Goal: Task Accomplishment & Management: Manage account settings

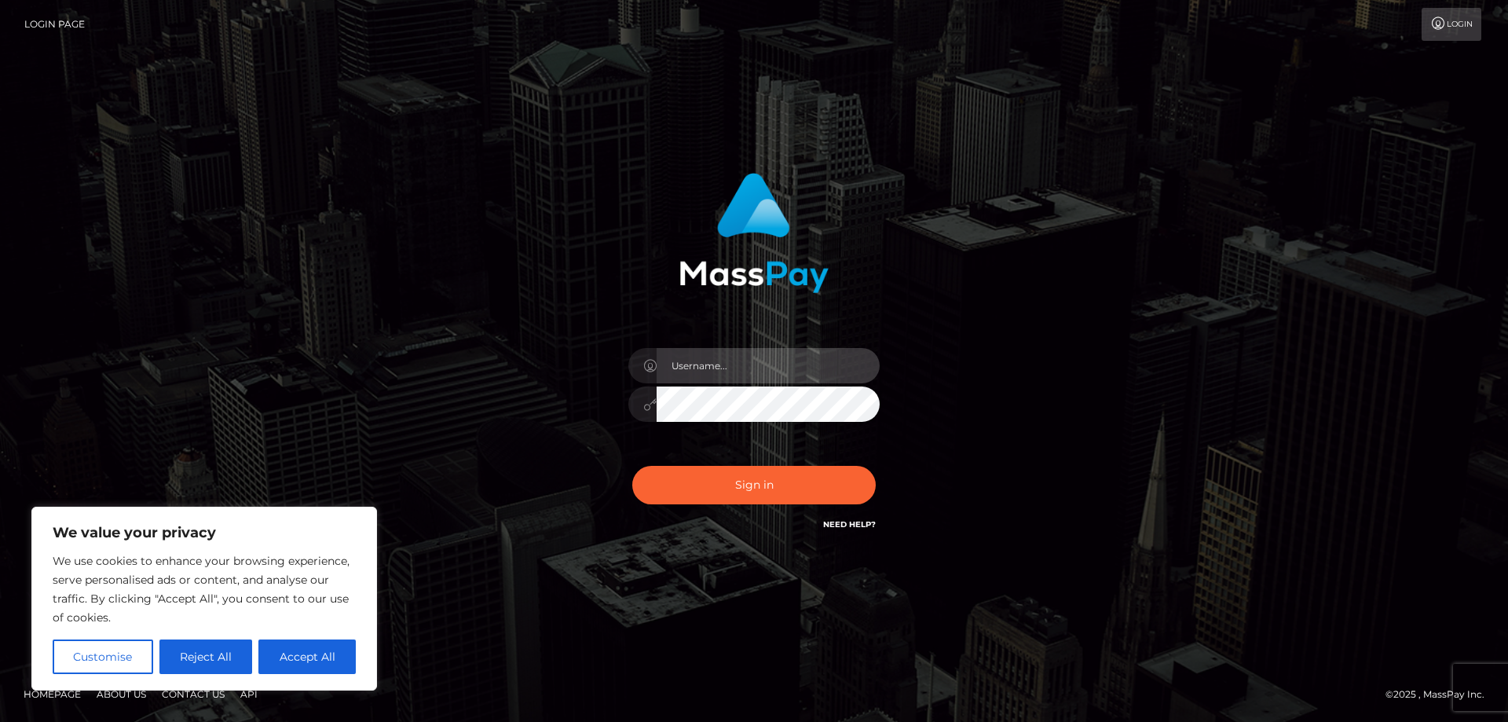
click at [693, 365] on input "text" at bounding box center [768, 365] width 223 height 35
paste input "ap.wight"
type input "ap.wight"
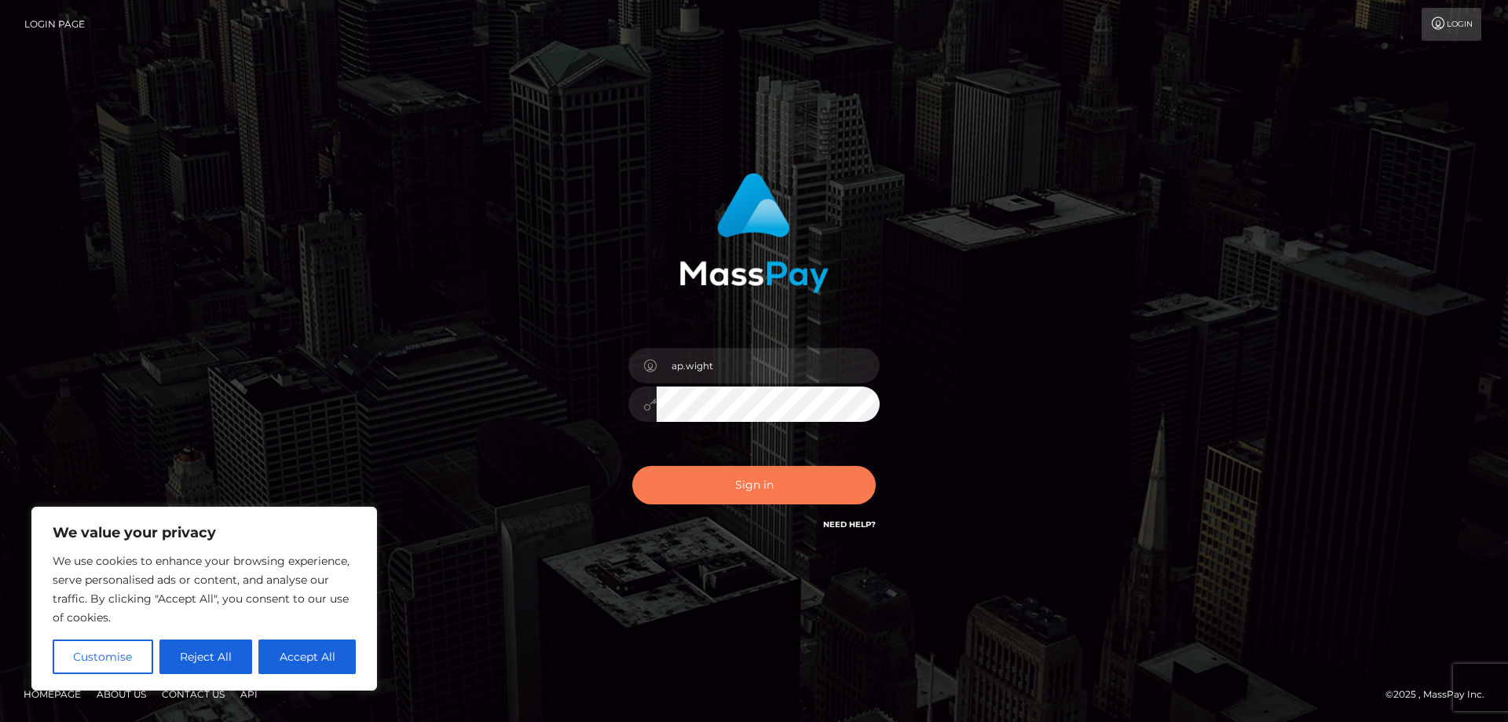
click at [696, 487] on button "Sign in" at bounding box center [753, 485] width 243 height 38
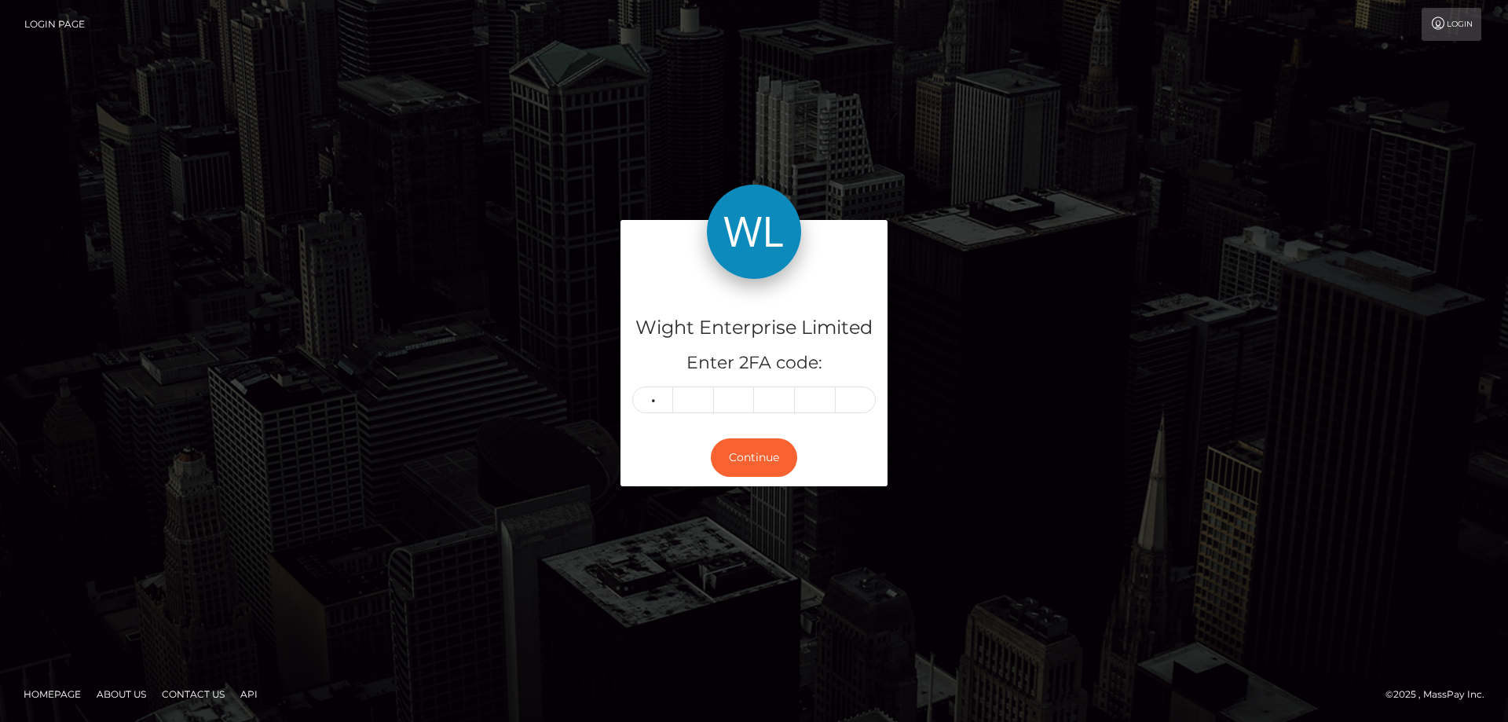
type input "2"
type input "9"
type input "8"
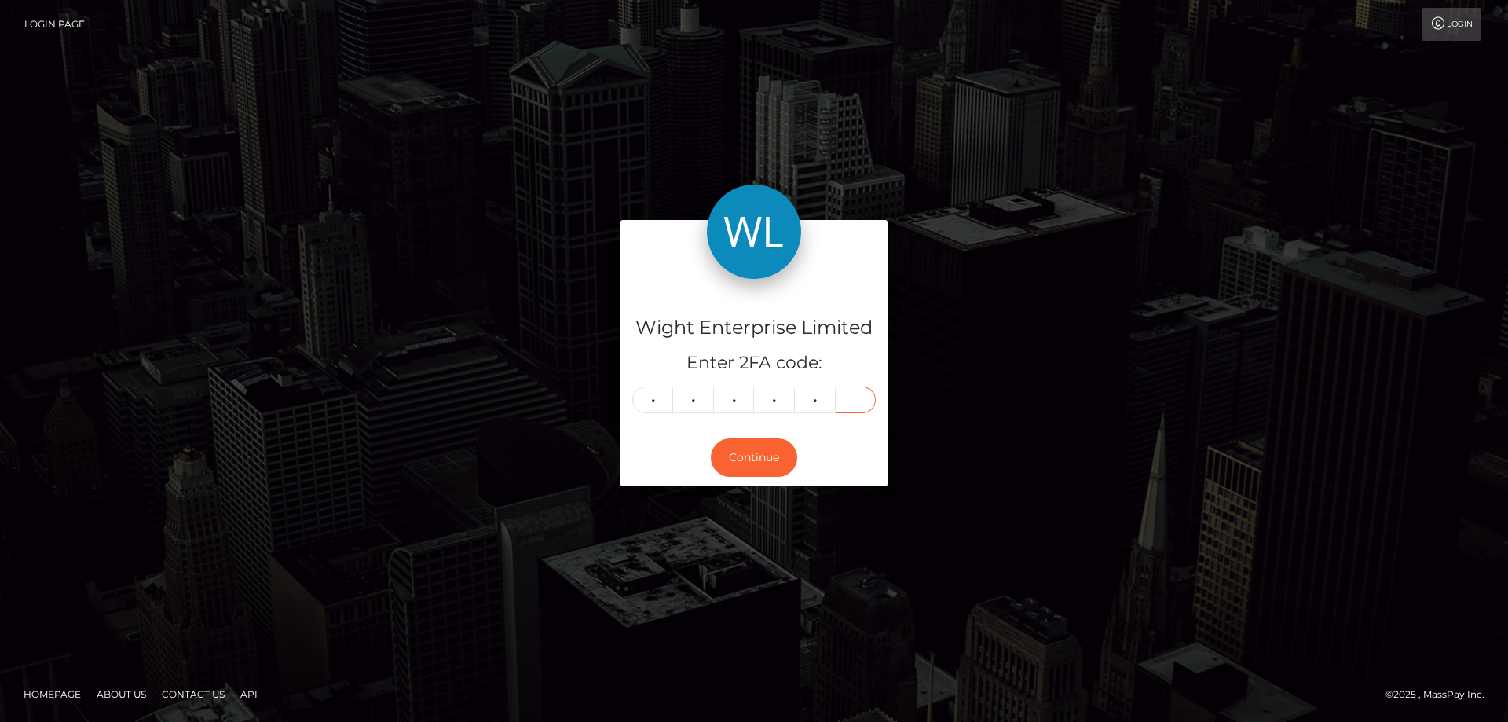
type input "0"
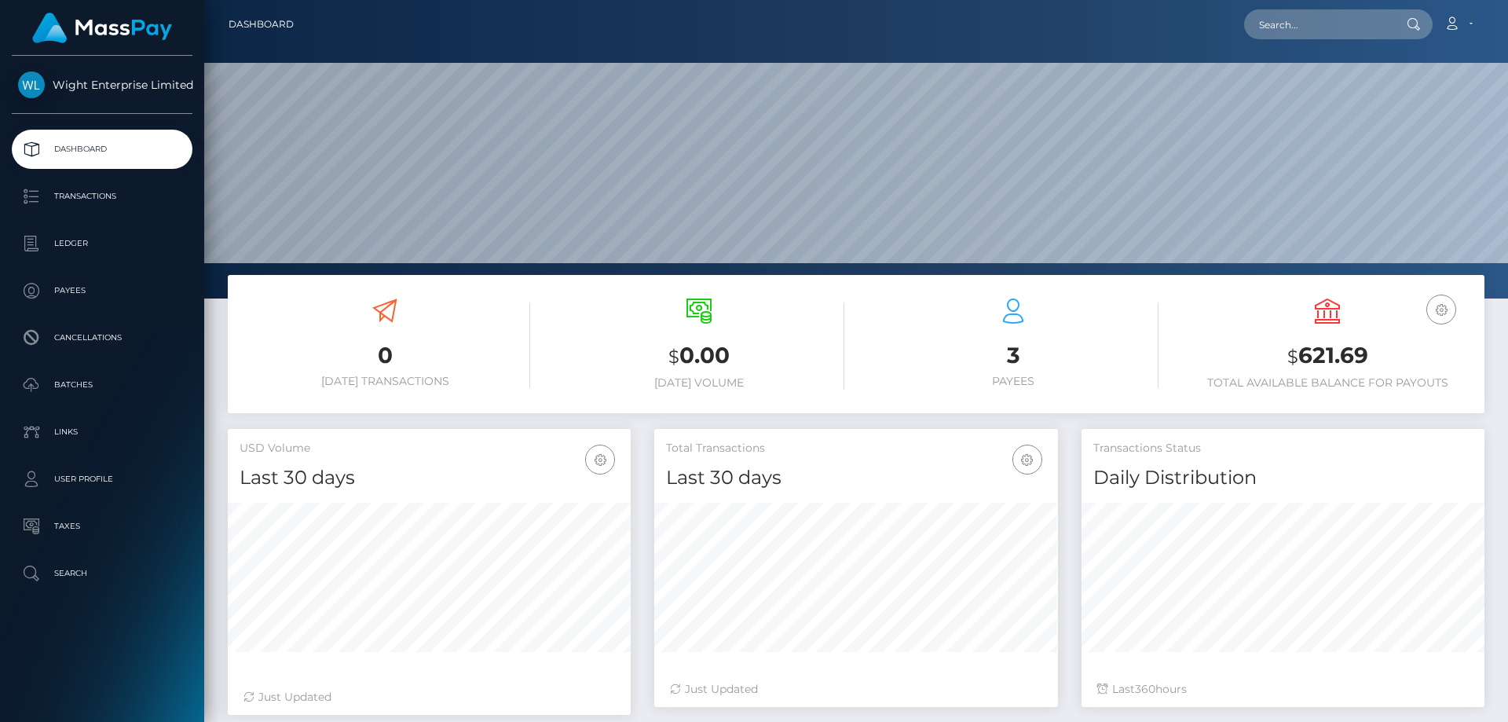
scroll to position [279, 404]
click at [82, 242] on p "Ledger" at bounding box center [102, 244] width 168 height 24
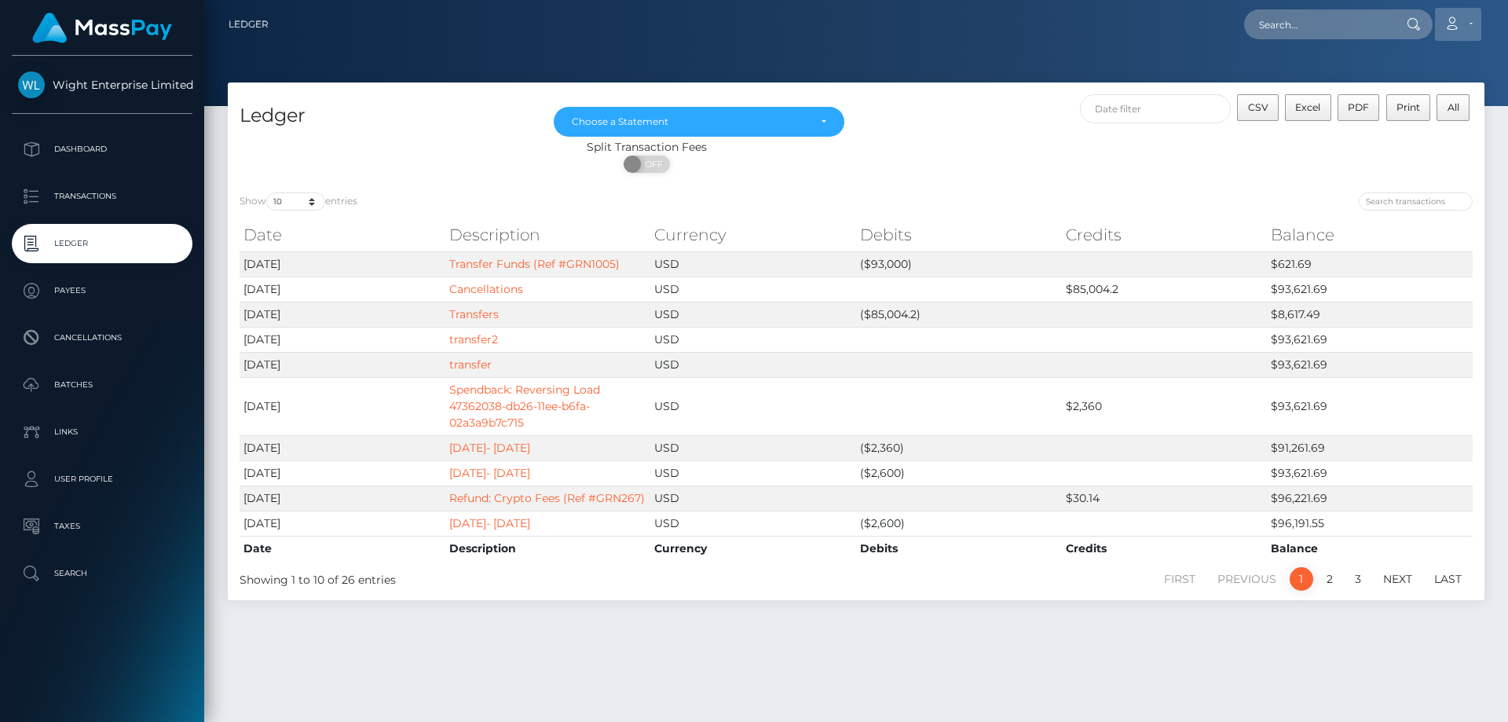
click at [1472, 25] on link "Account" at bounding box center [1458, 24] width 46 height 33
click at [1396, 99] on link "Logout" at bounding box center [1421, 100] width 126 height 29
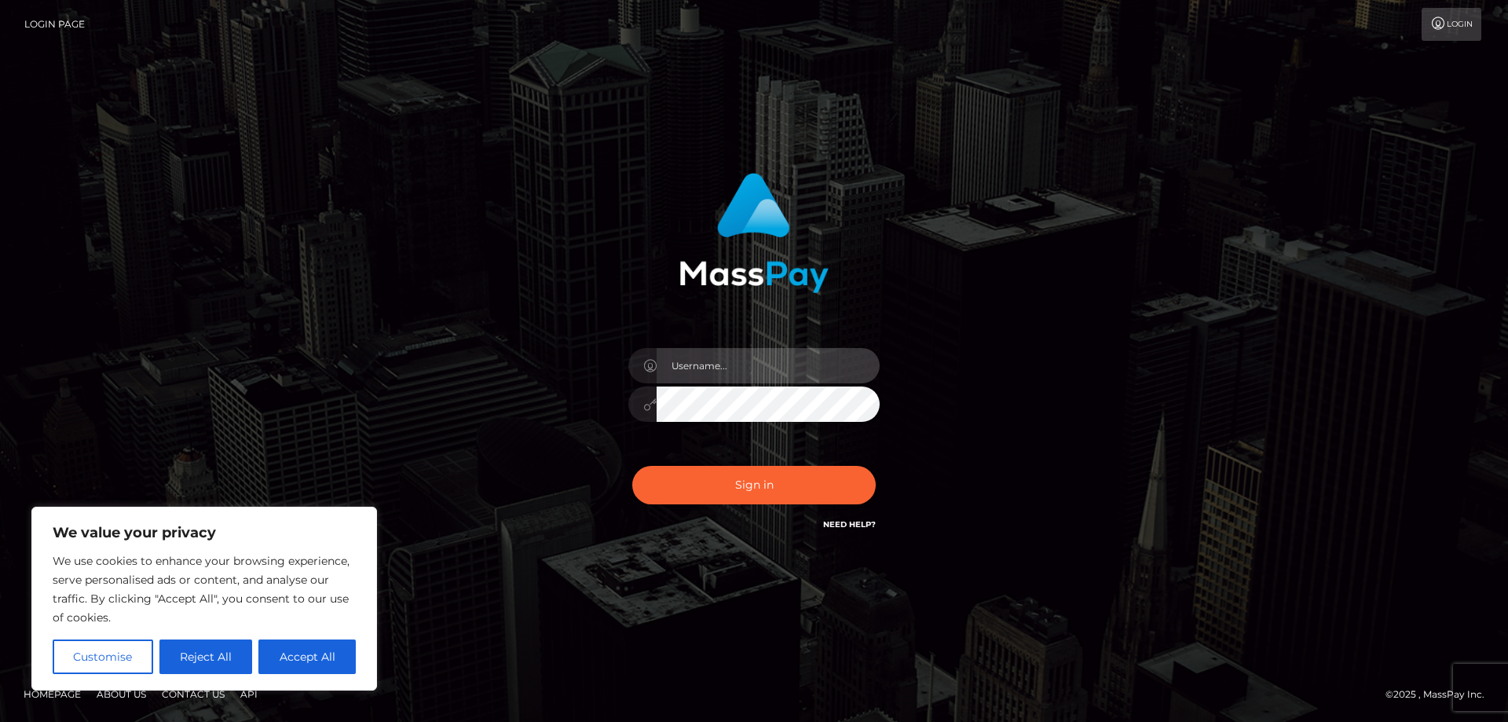
click at [715, 370] on input "text" at bounding box center [768, 365] width 223 height 35
paste input "ap.vent"
type input "ap.vent"
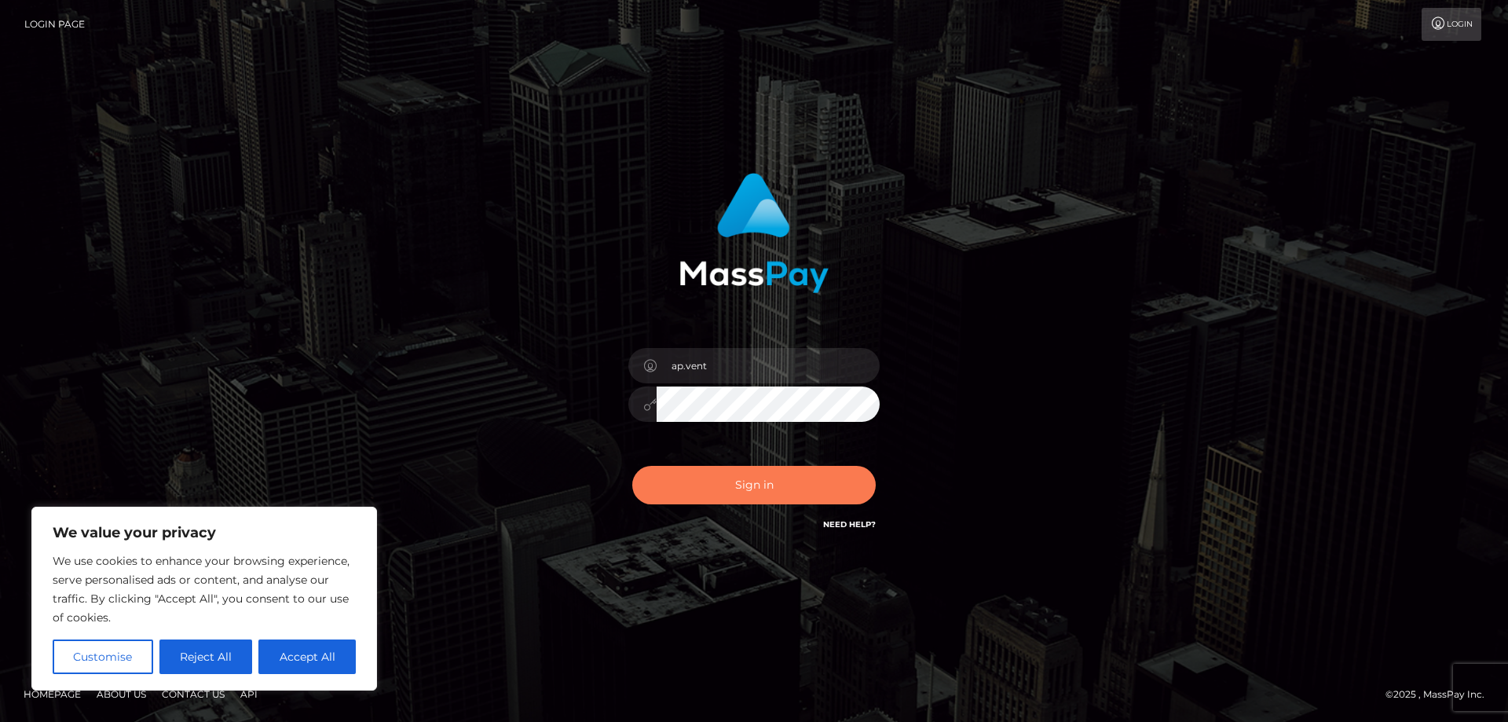
click at [744, 481] on button "Sign in" at bounding box center [753, 485] width 243 height 38
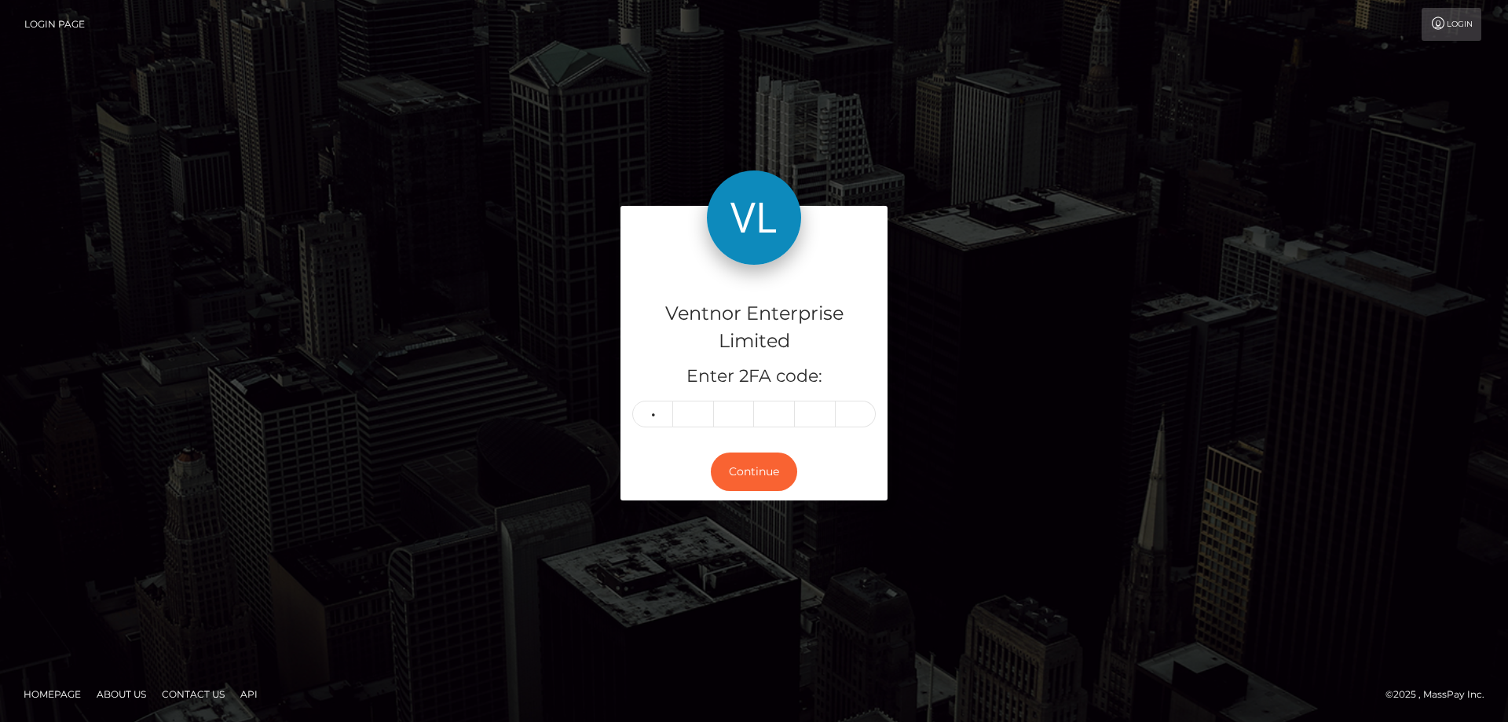
type input "9"
type input "7"
type input "6"
type input "8"
type input "5"
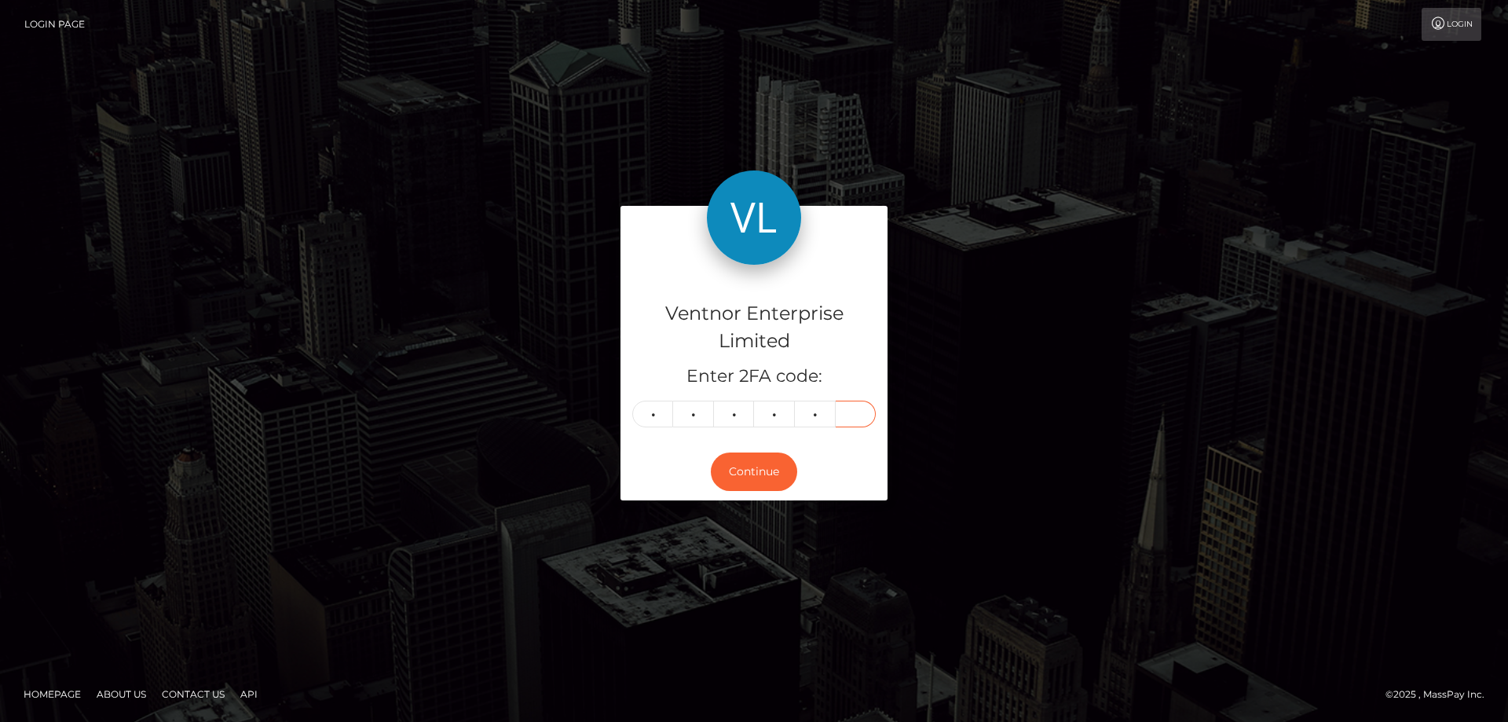
type input "2"
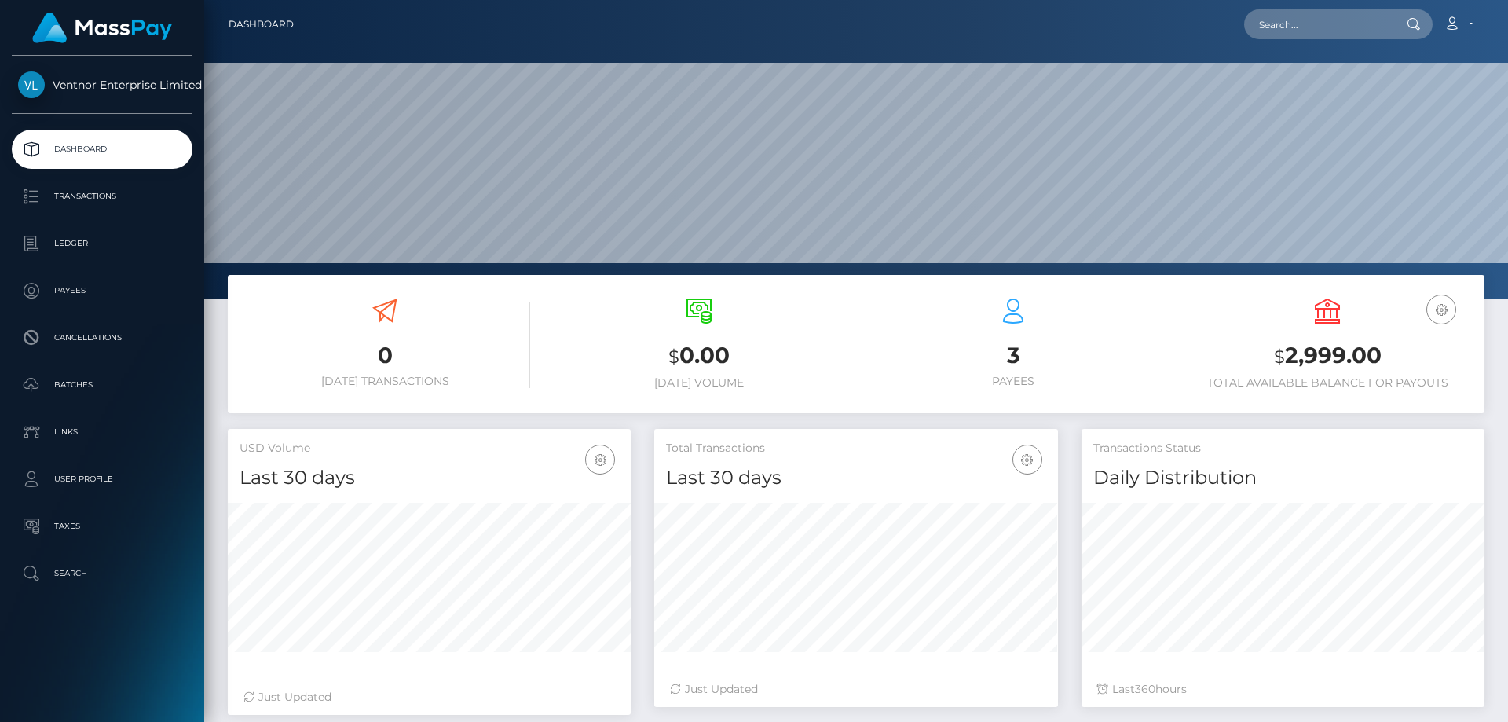
scroll to position [279, 404]
click at [64, 240] on p "Ledger" at bounding box center [102, 244] width 168 height 24
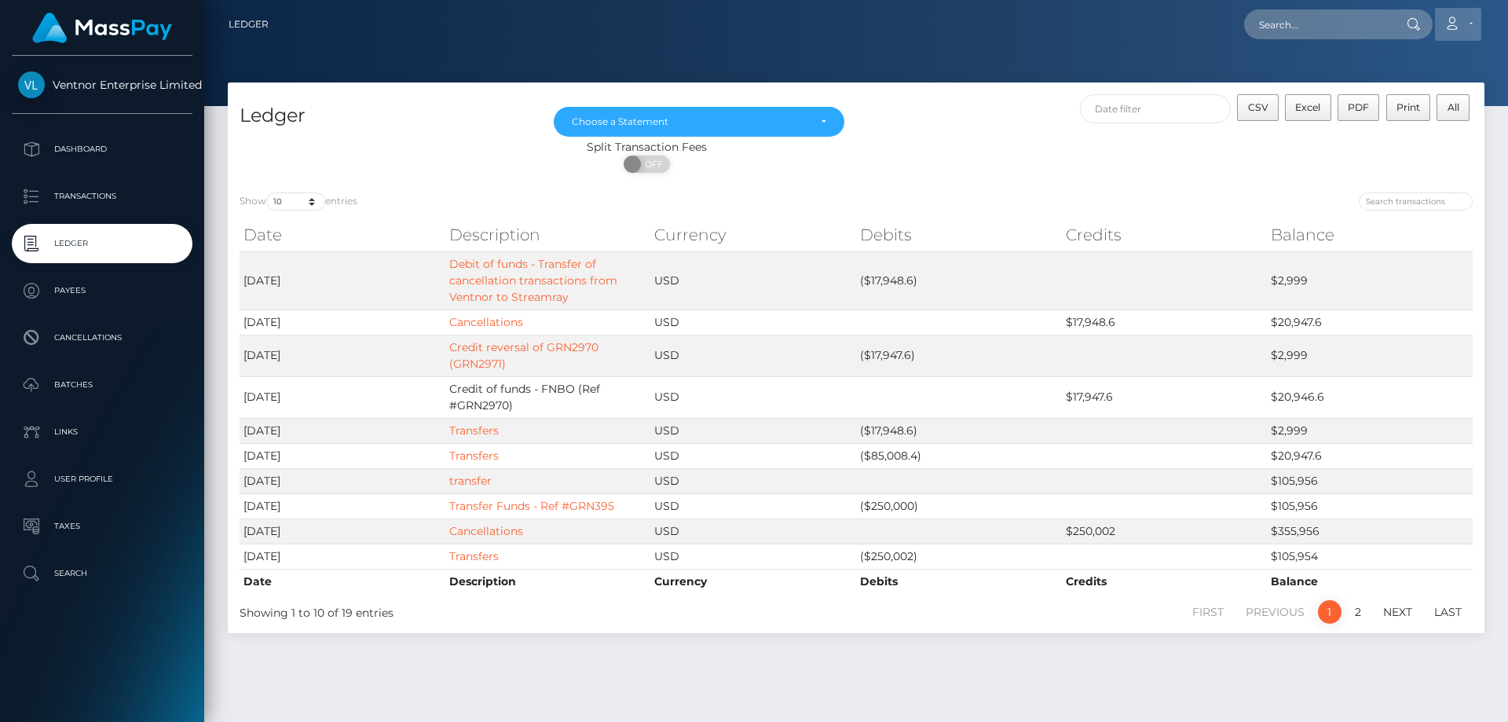
click at [1471, 25] on link "Account" at bounding box center [1458, 24] width 46 height 33
click at [1392, 108] on link "Logout" at bounding box center [1421, 100] width 126 height 29
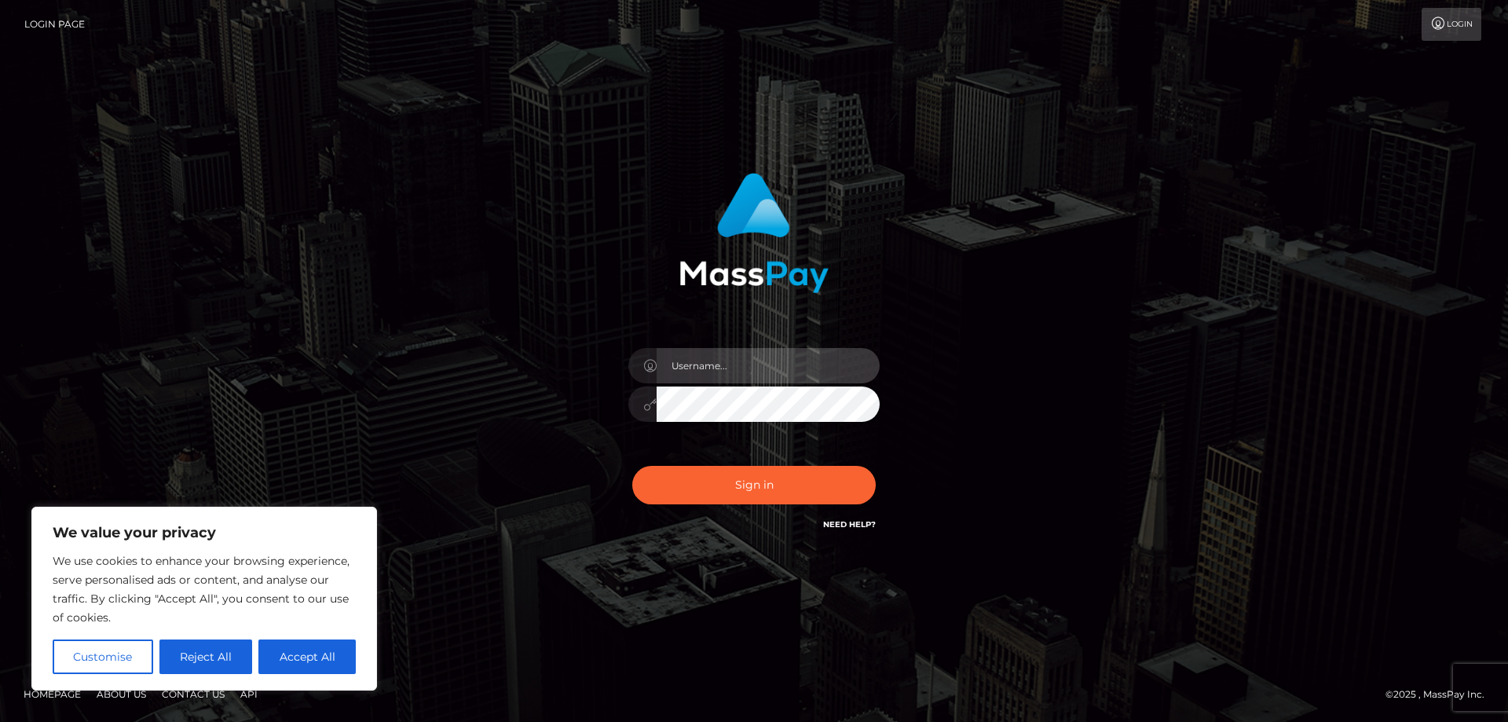
click at [711, 364] on input "text" at bounding box center [768, 365] width 223 height 35
paste input "ap.mb"
type input "ap.mb"
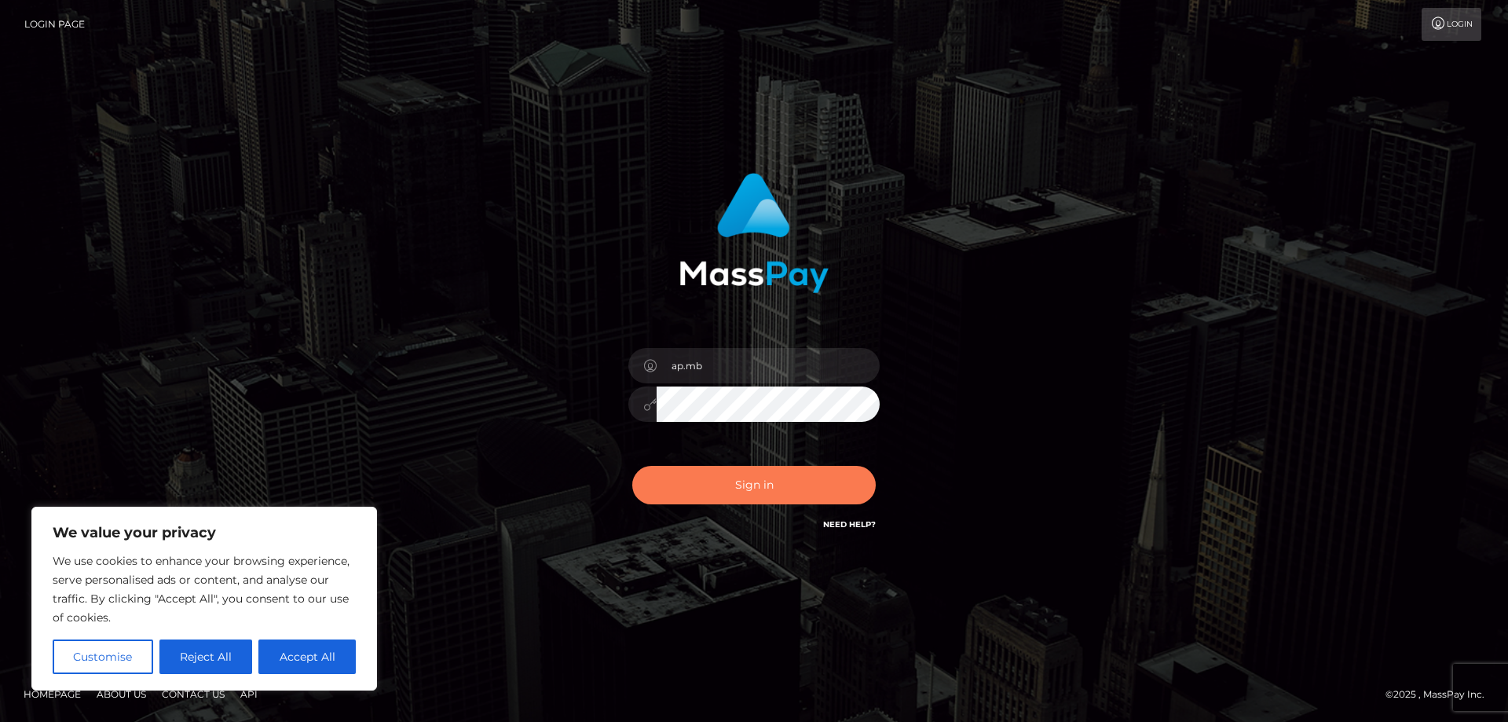
click at [728, 496] on button "Sign in" at bounding box center [753, 485] width 243 height 38
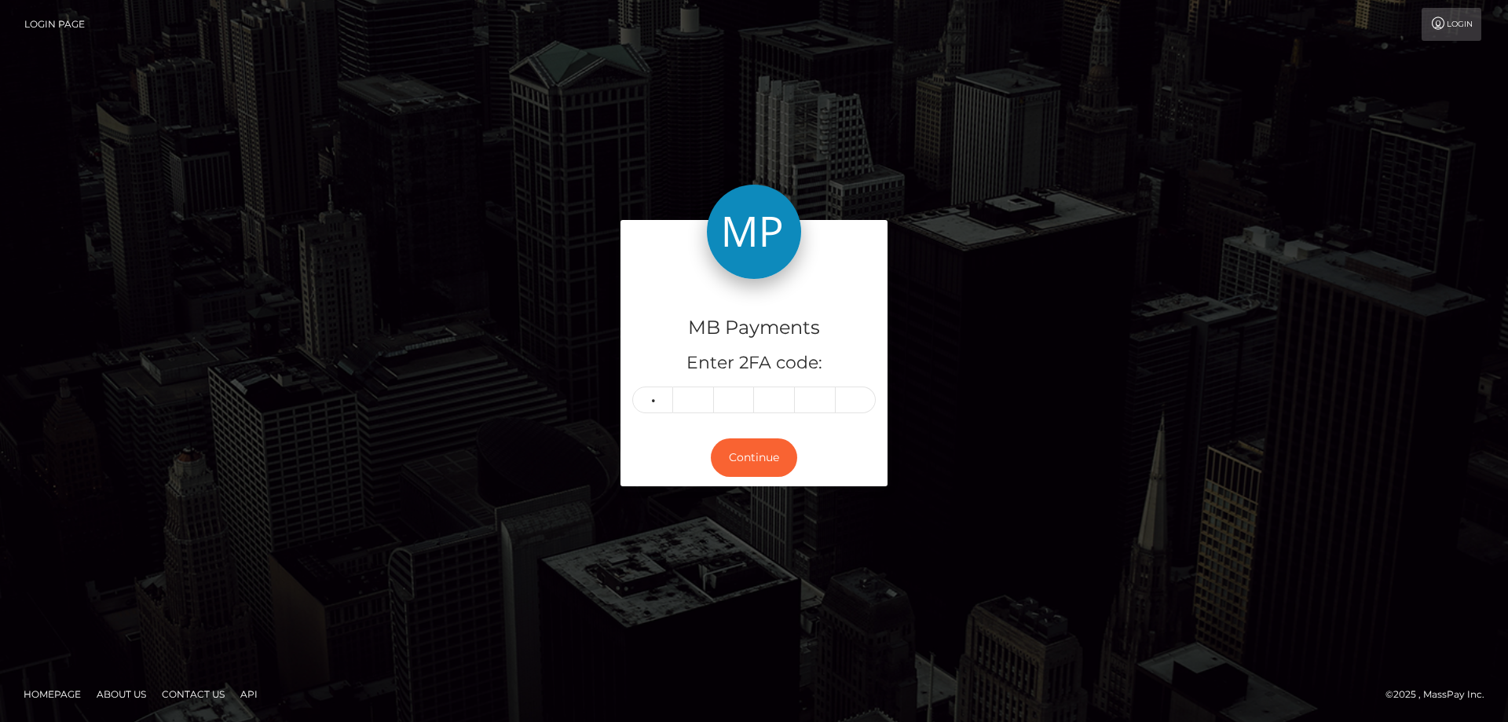
type input "0"
type input "8"
type input "1"
type input "2"
type input "8"
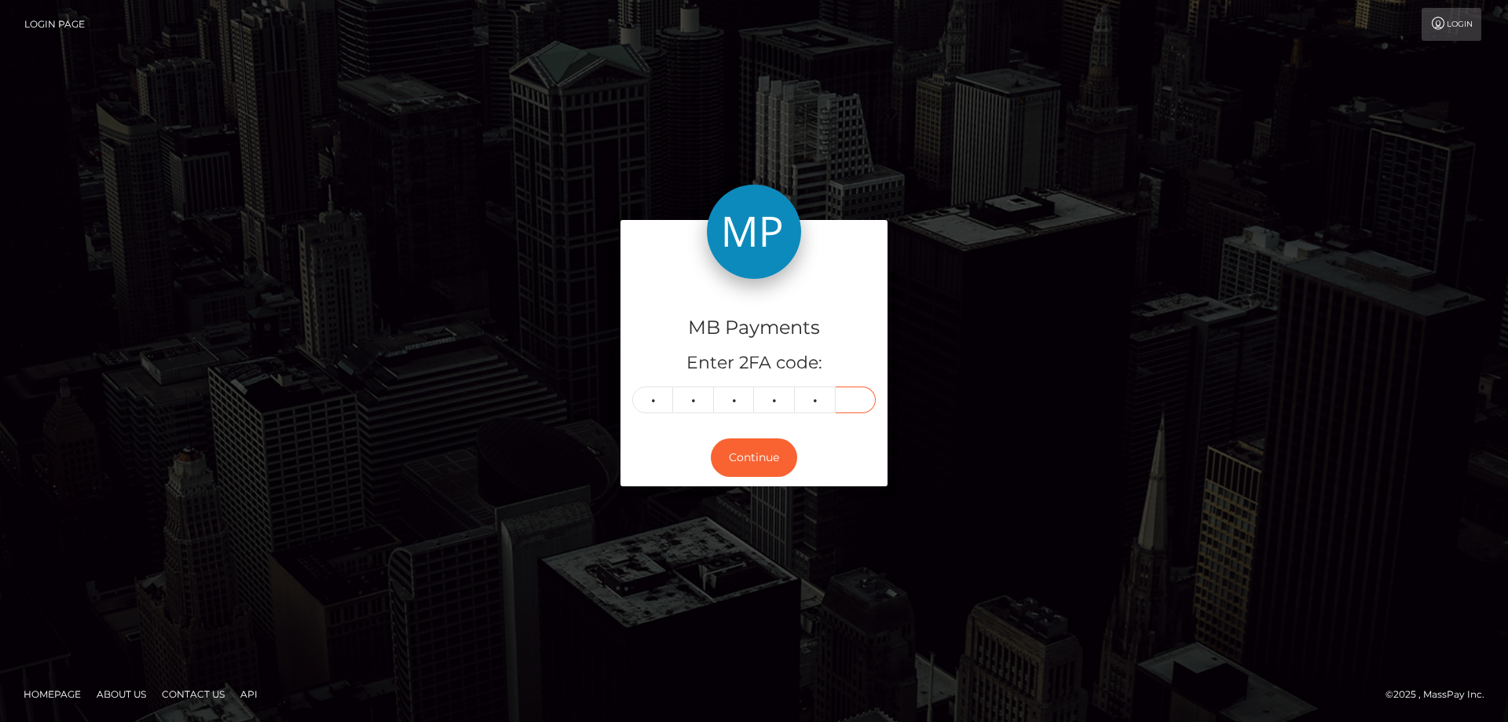
type input "5"
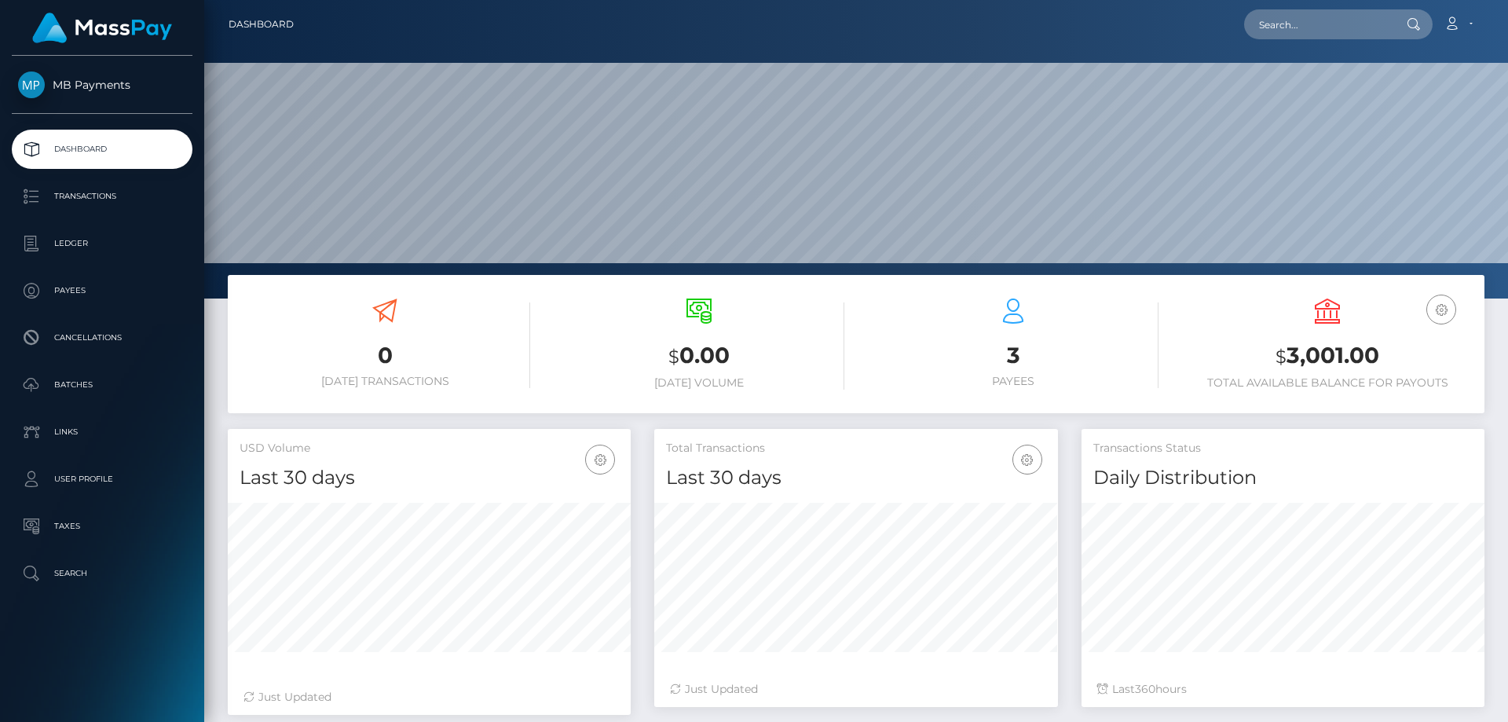
scroll to position [279, 404]
click at [84, 244] on p "Ledger" at bounding box center [102, 244] width 168 height 24
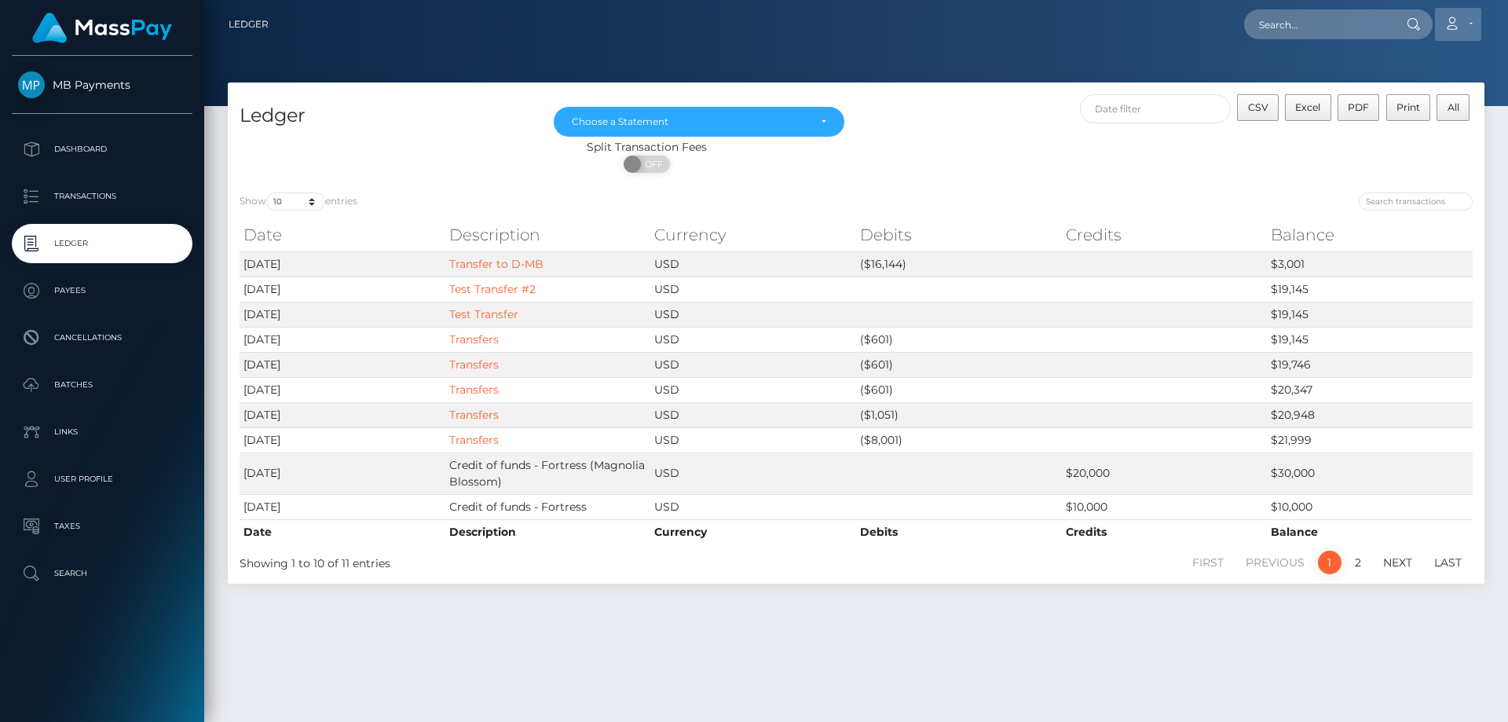
click at [1468, 25] on link "Account" at bounding box center [1458, 24] width 46 height 33
click at [1395, 98] on link "Logout" at bounding box center [1421, 100] width 126 height 29
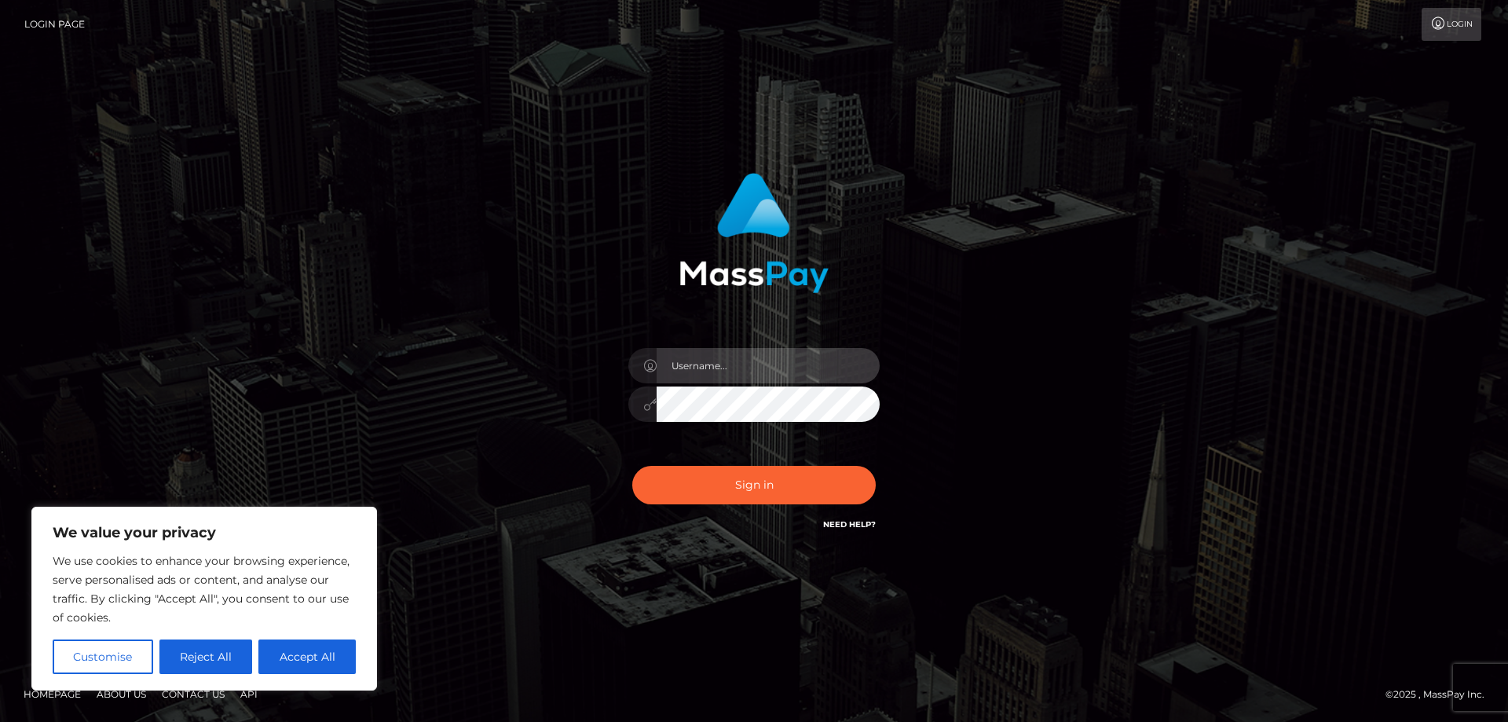
click at [686, 359] on input "text" at bounding box center [768, 365] width 223 height 35
paste input "APteam.medley"
type input "APteam.medley"
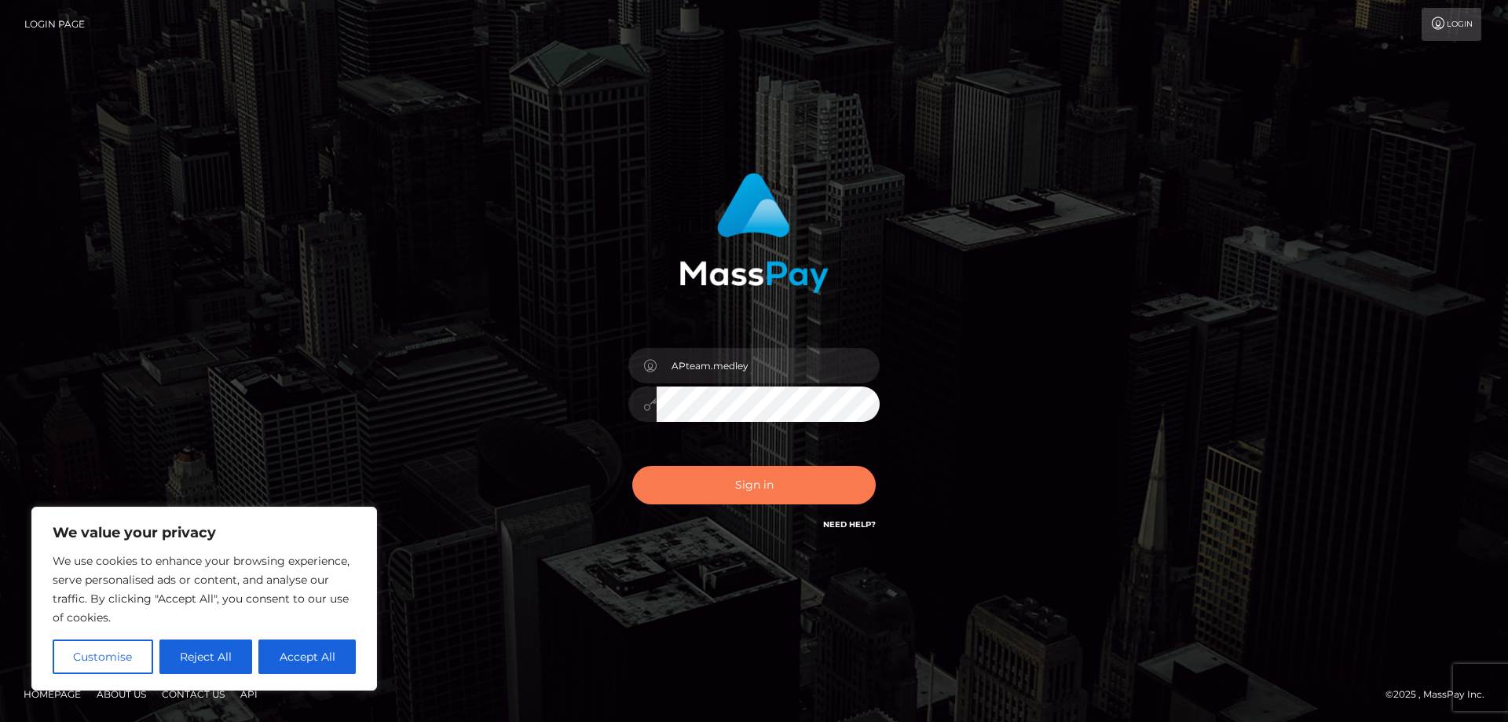
click at [731, 471] on button "Sign in" at bounding box center [753, 485] width 243 height 38
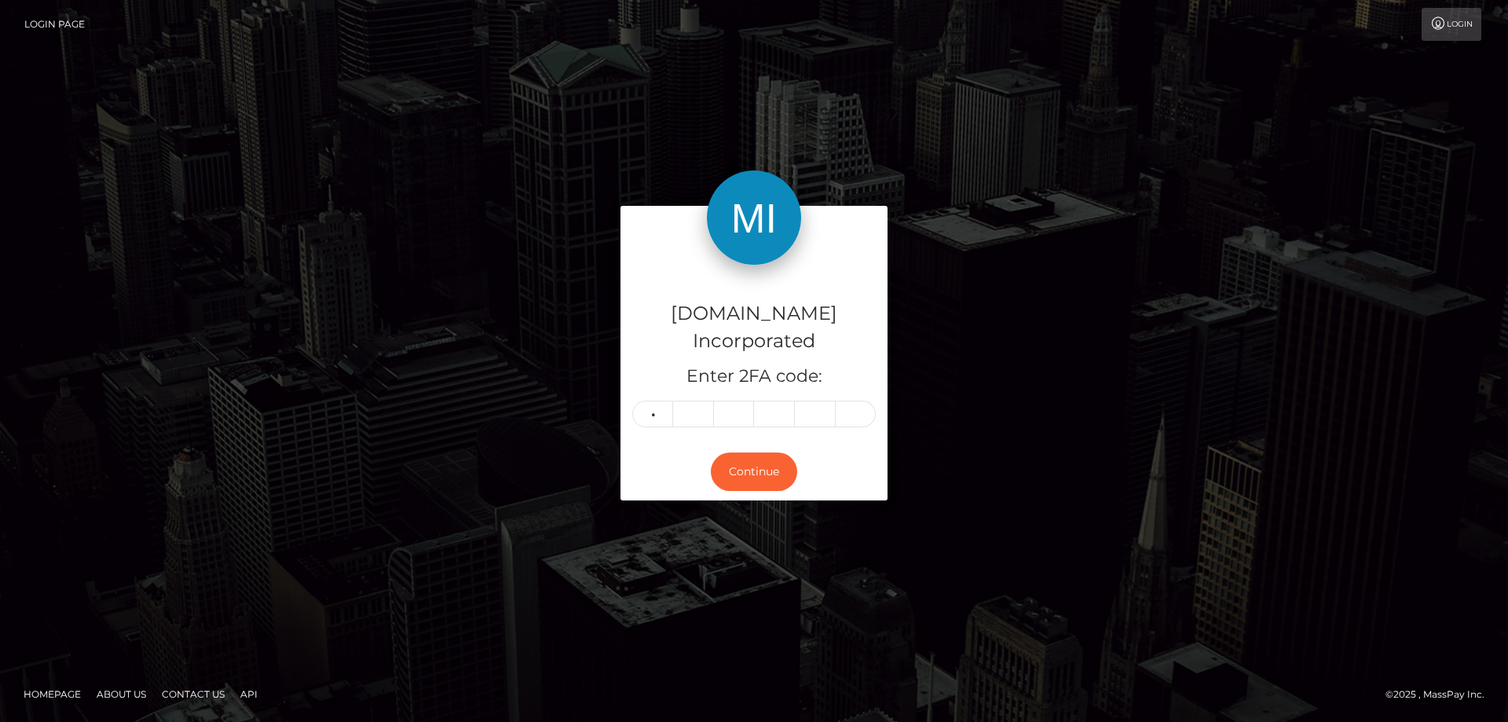
type input "2"
type input "0"
type input "9"
type input "7"
type input "1"
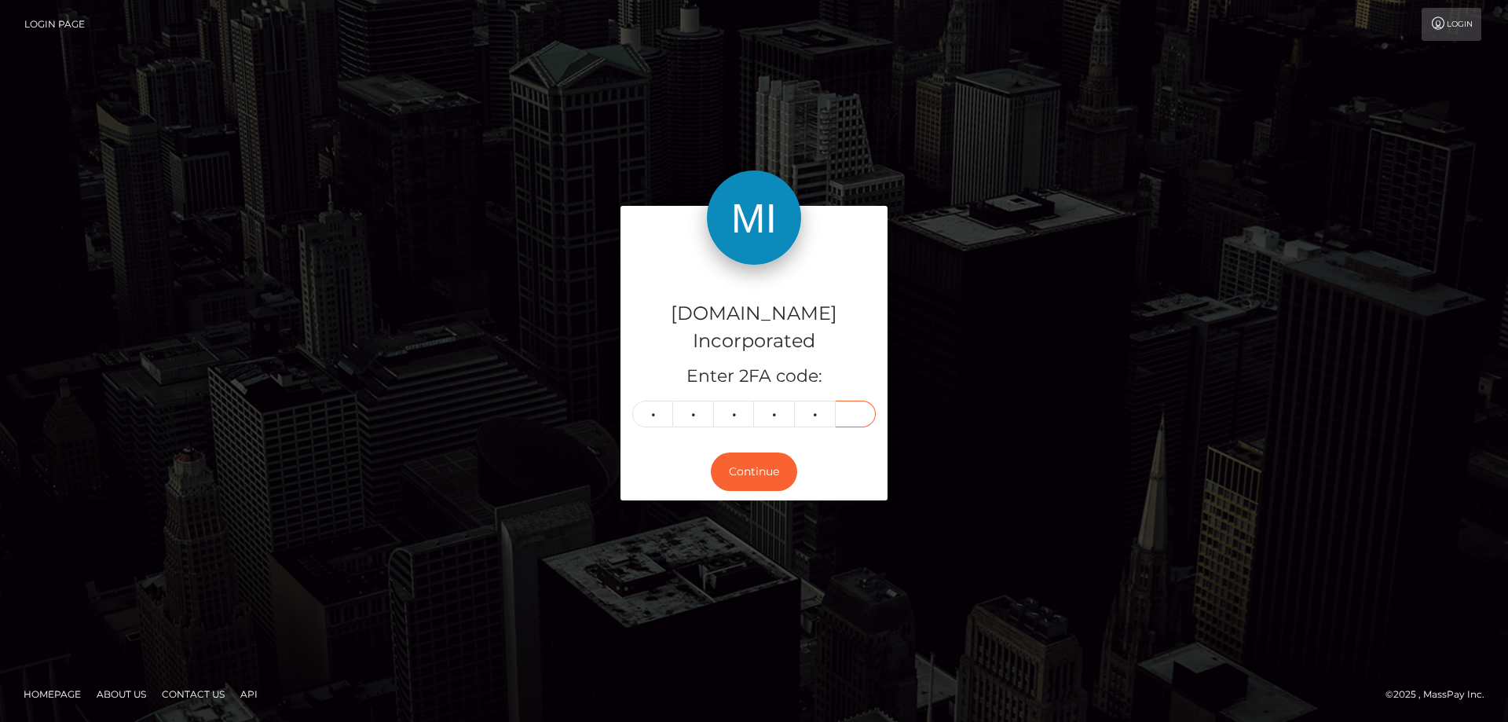
type input "5"
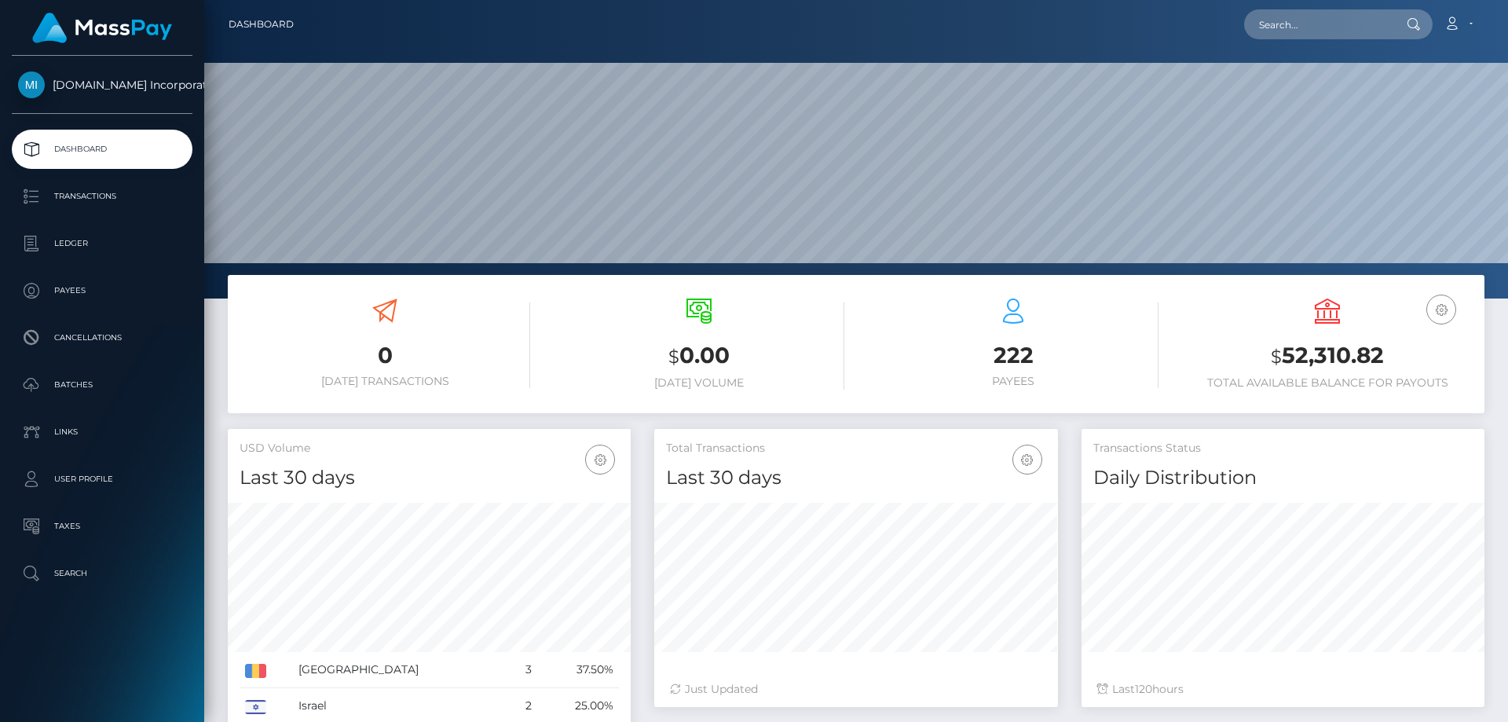
scroll to position [279, 404]
click at [60, 230] on link "Ledger" at bounding box center [102, 243] width 181 height 39
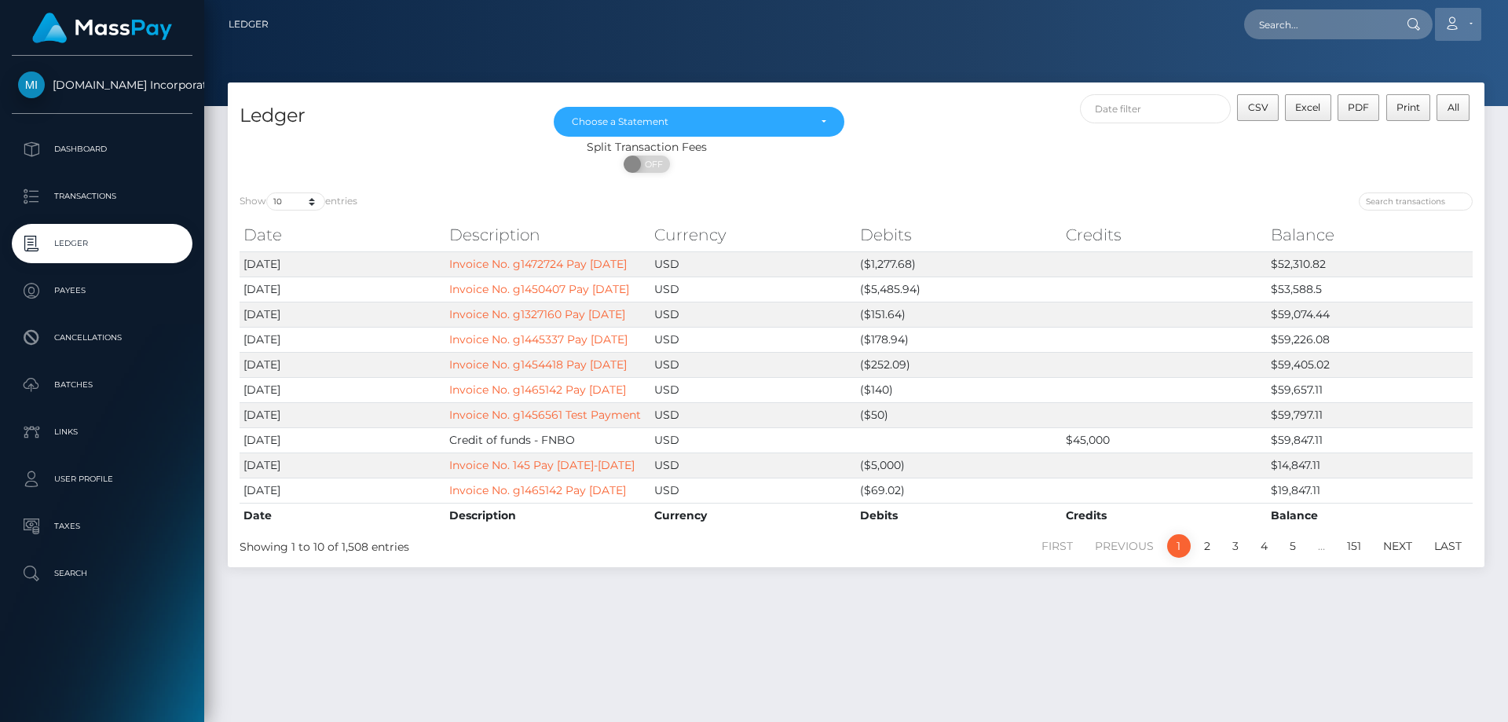
click at [1460, 21] on icon at bounding box center [1451, 23] width 16 height 13
click at [1417, 98] on link "Logout" at bounding box center [1421, 100] width 126 height 29
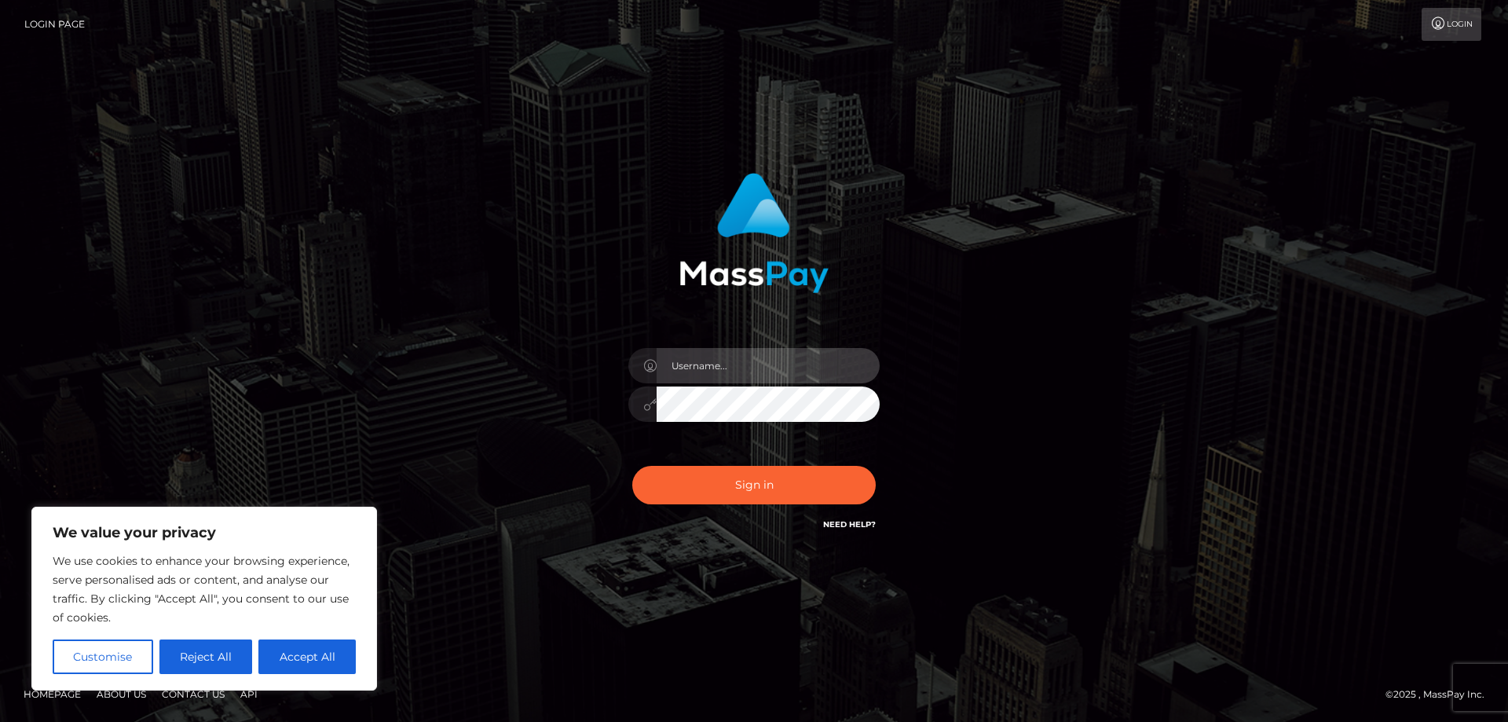
click at [699, 379] on input "text" at bounding box center [768, 365] width 223 height 35
paste input "APteam"
type input "APteam"
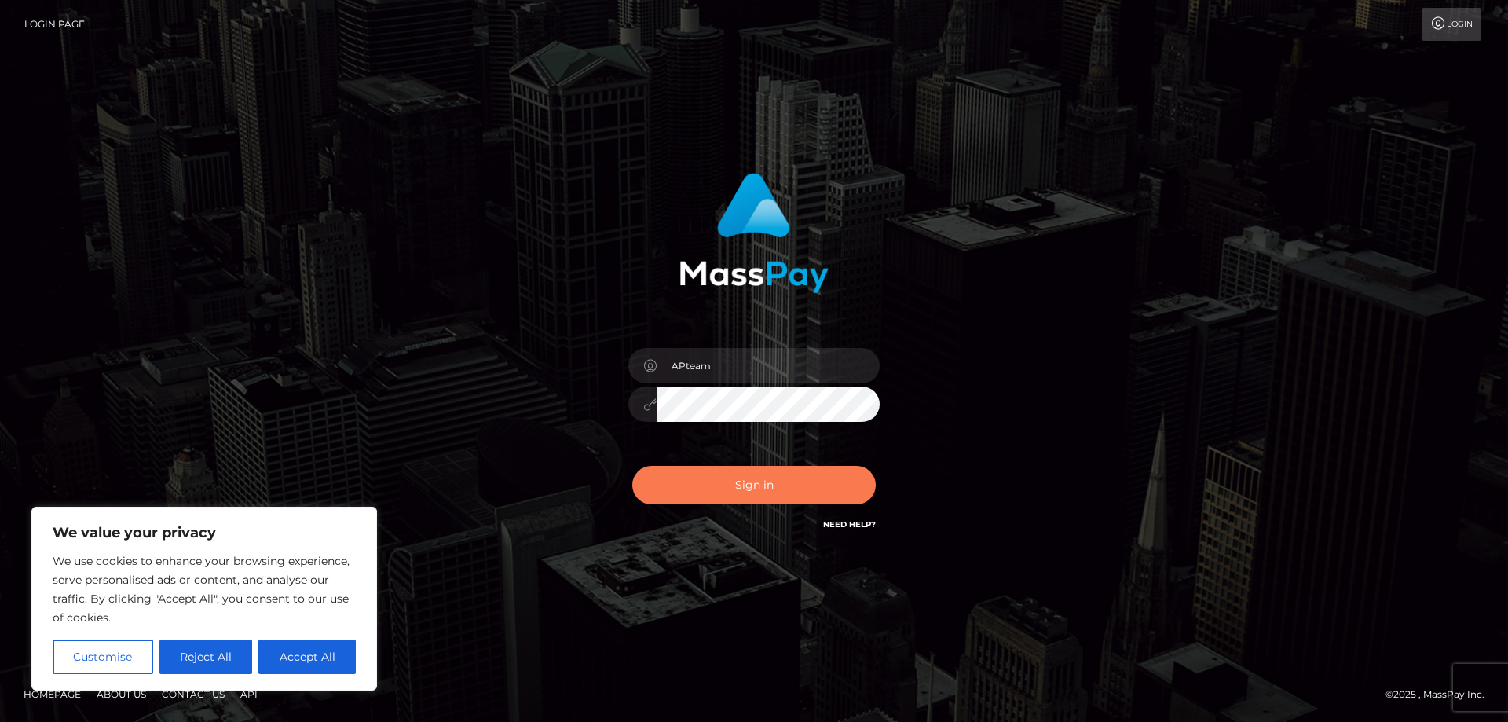
click at [750, 488] on button "Sign in" at bounding box center [753, 485] width 243 height 38
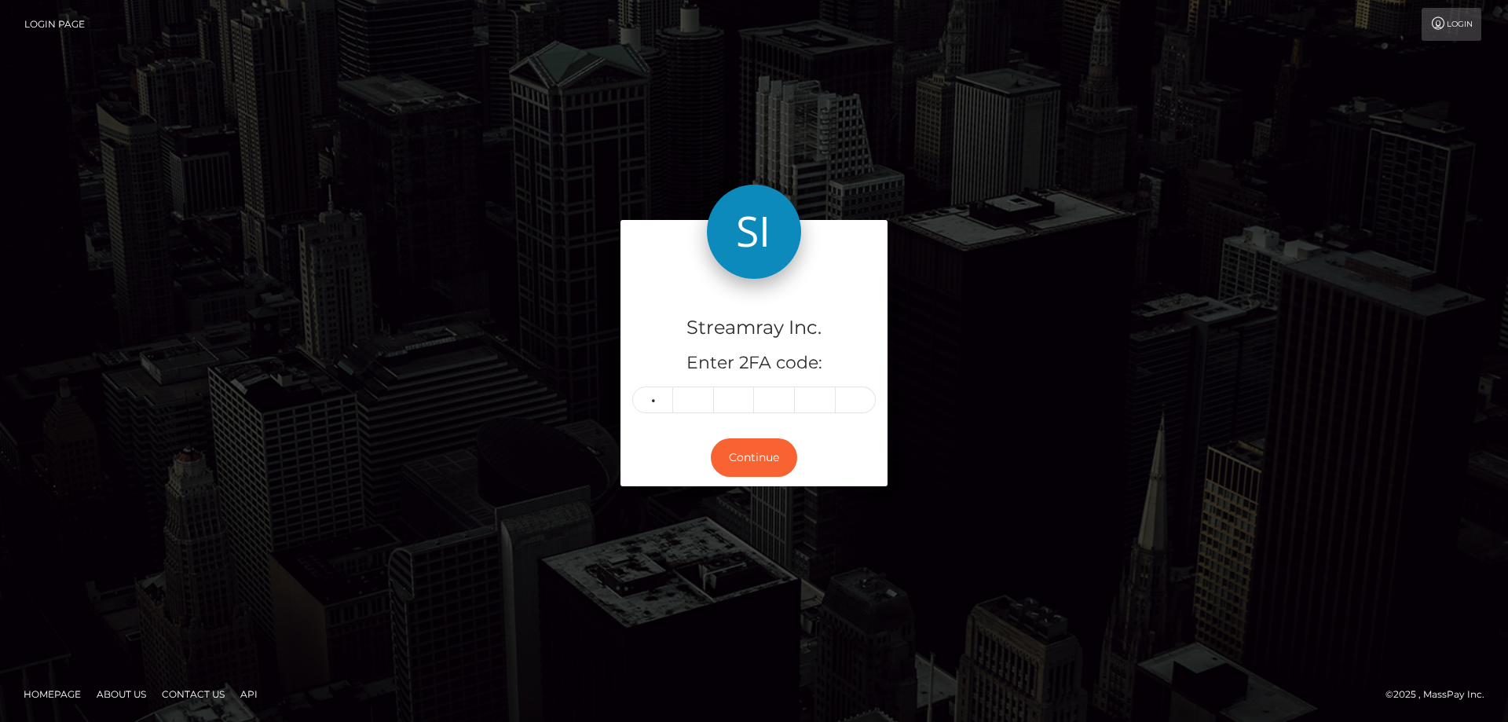
type input "2"
type input "9"
type input "2"
type input "1"
type input "6"
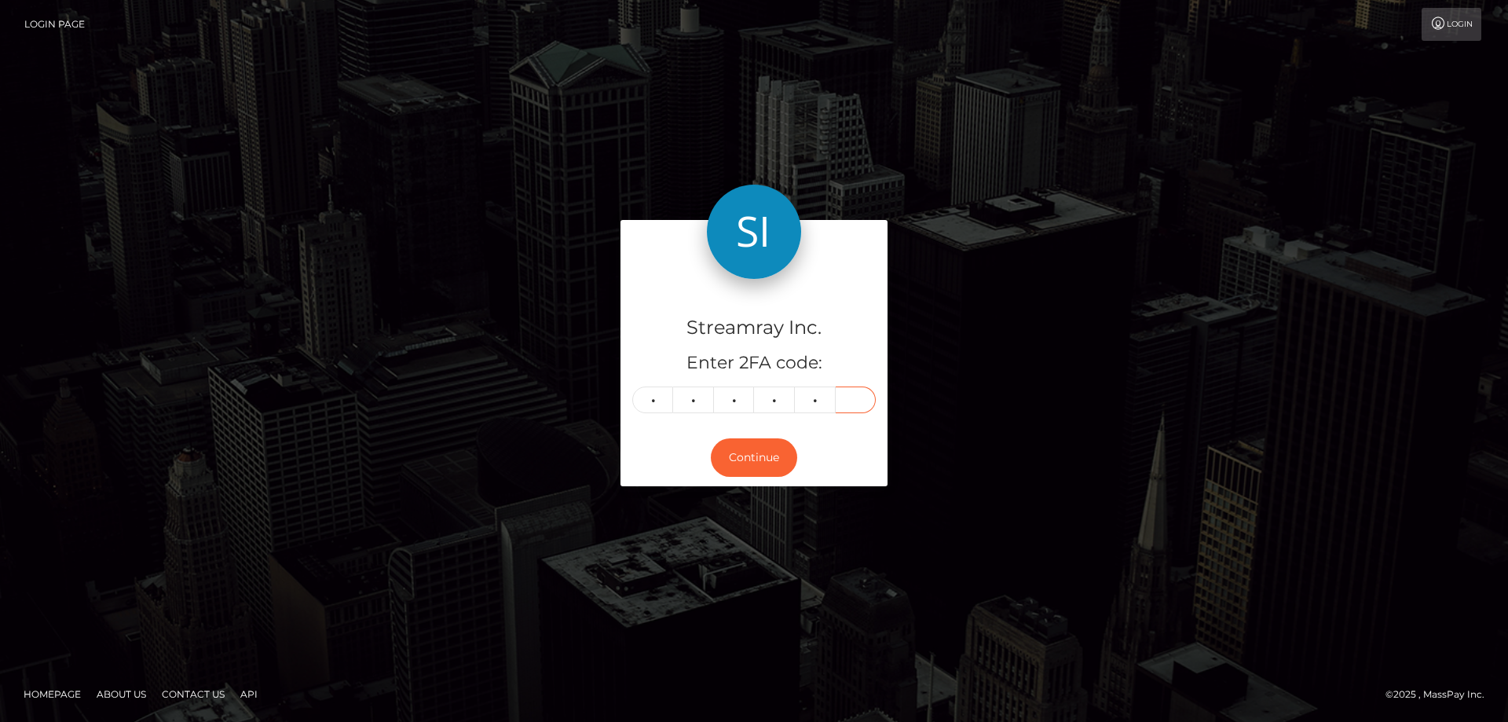
type input "8"
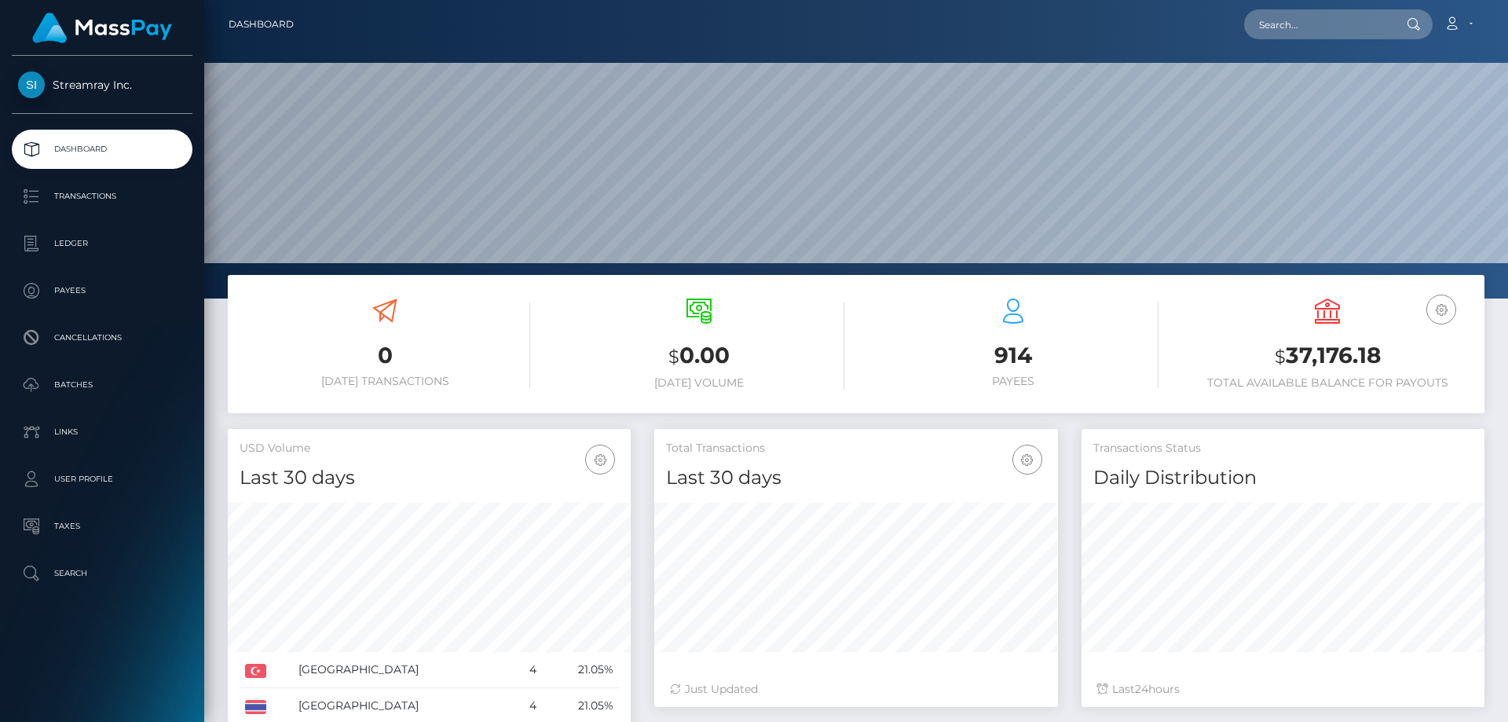
scroll to position [279, 404]
click at [70, 236] on p "Ledger" at bounding box center [102, 244] width 168 height 24
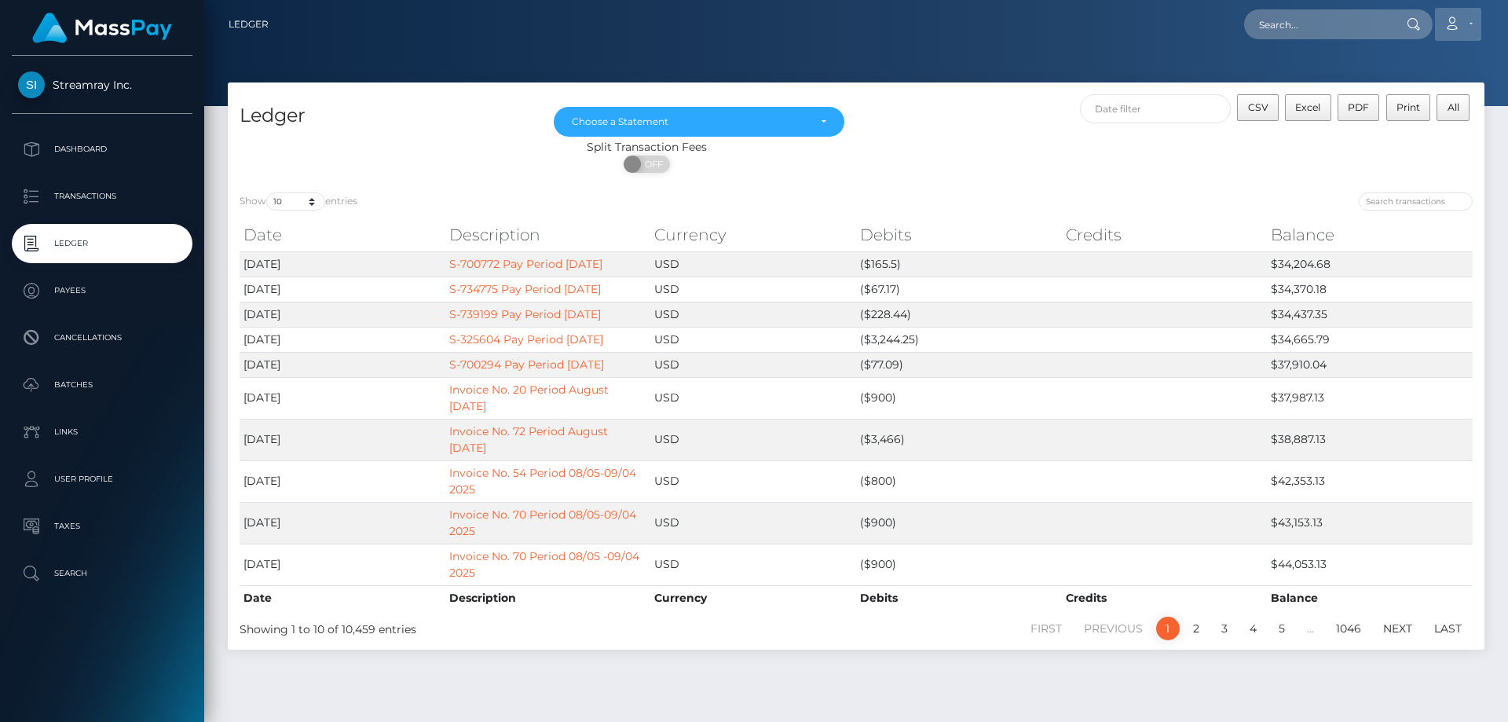
click at [1473, 24] on link "Account" at bounding box center [1458, 24] width 46 height 33
click at [1409, 102] on link "Logout" at bounding box center [1421, 100] width 126 height 29
